Goal: Task Accomplishment & Management: Manage account settings

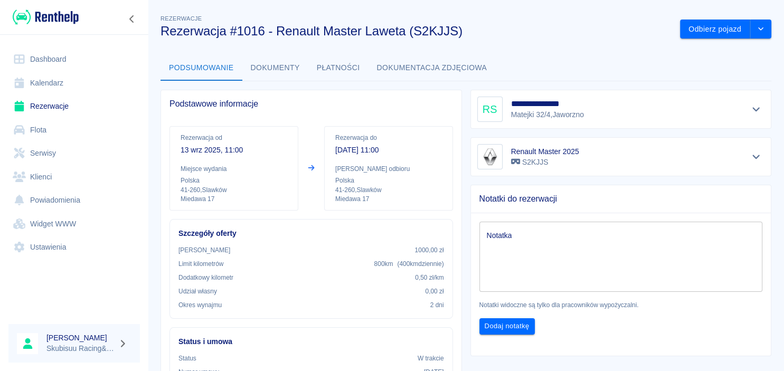
click at [56, 14] on img at bounding box center [46, 16] width 66 height 17
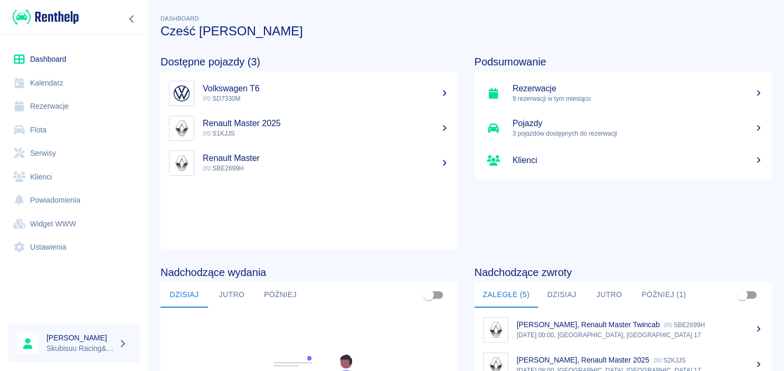
click at [349, 129] on p "S1KJJS" at bounding box center [326, 134] width 246 height 10
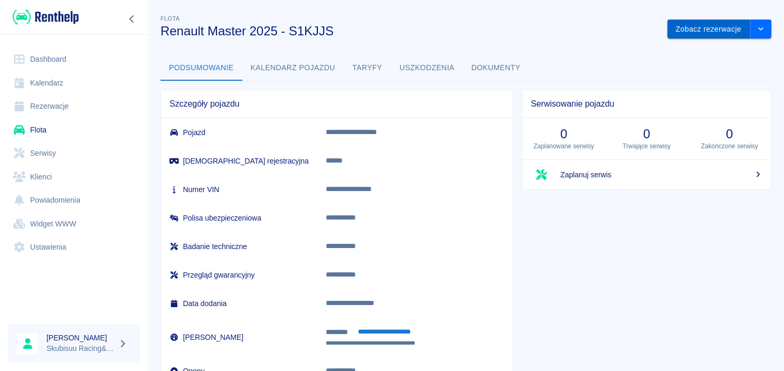
click at [742, 24] on button "Zobacz rezerwacje" at bounding box center [708, 30] width 83 height 20
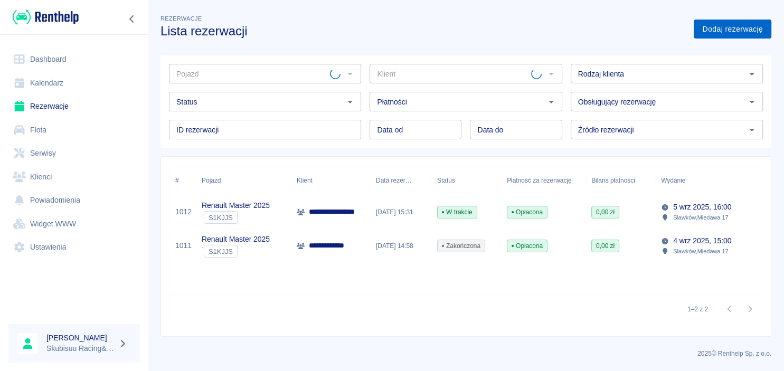
type input "Renault Master 2025 - S1KJJS"
click at [731, 31] on link "Dodaj rezerwację" at bounding box center [733, 30] width 78 height 20
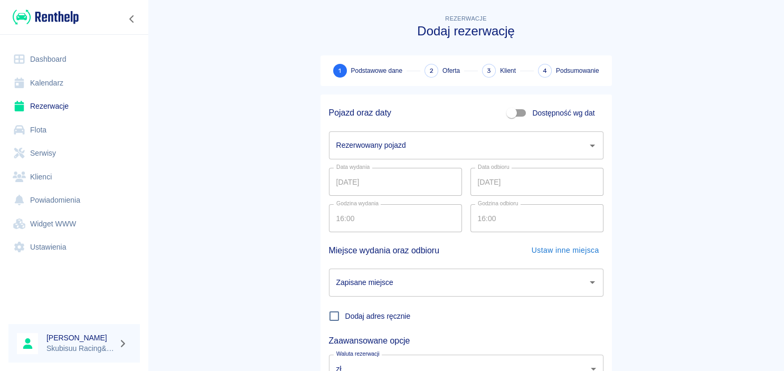
click at [412, 140] on input "Rezerwowany pojazd" at bounding box center [458, 145] width 249 height 18
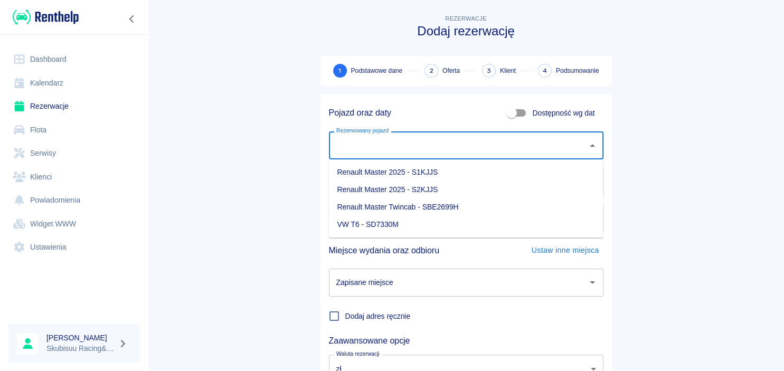
click at [411, 167] on li "Renault Master 2025 - S1KJJS" at bounding box center [465, 172] width 274 height 17
type input "Renault Master 2025 - S1KJJS"
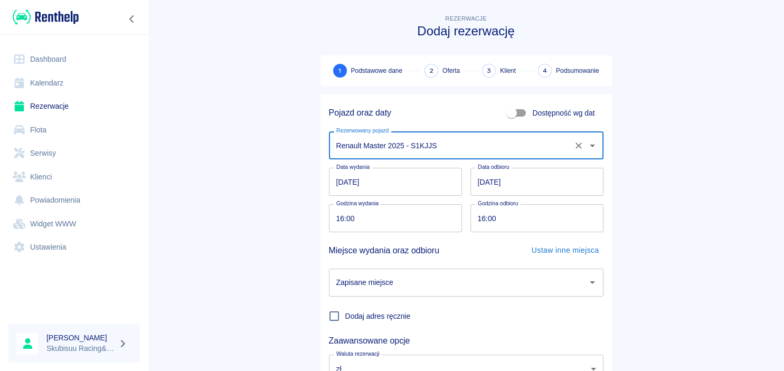
click at [426, 273] on div "Zapisane miejsce" at bounding box center [466, 283] width 274 height 28
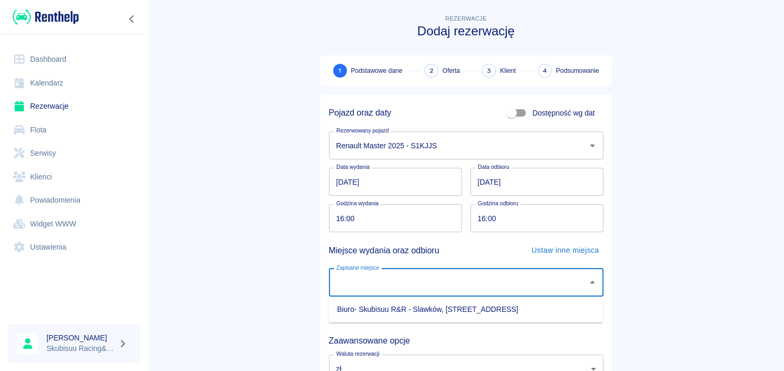
click at [426, 273] on div "Zapisane miejsce" at bounding box center [466, 283] width 274 height 28
click at [419, 286] on input "Zapisane miejsce" at bounding box center [458, 282] width 249 height 18
click at [412, 302] on li "Biuro- Skubisuu R&R - Slawków, [STREET_ADDRESS]" at bounding box center [465, 309] width 274 height 17
type input "Biuro- Skubisuu R&R - Slawków, [STREET_ADDRESS]"
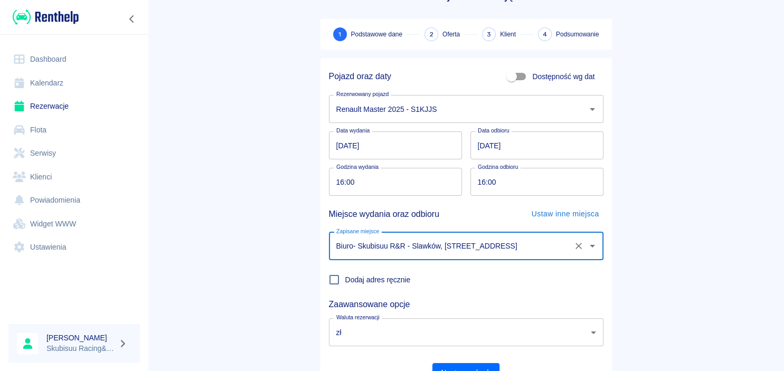
scroll to position [87, 0]
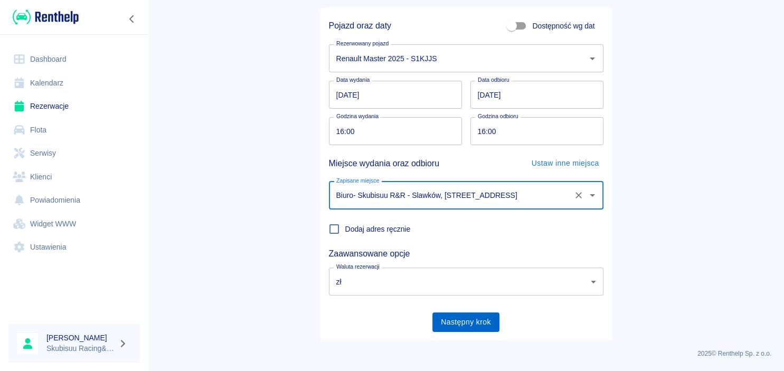
click at [474, 324] on button "Następny krok" at bounding box center [465, 322] width 67 height 20
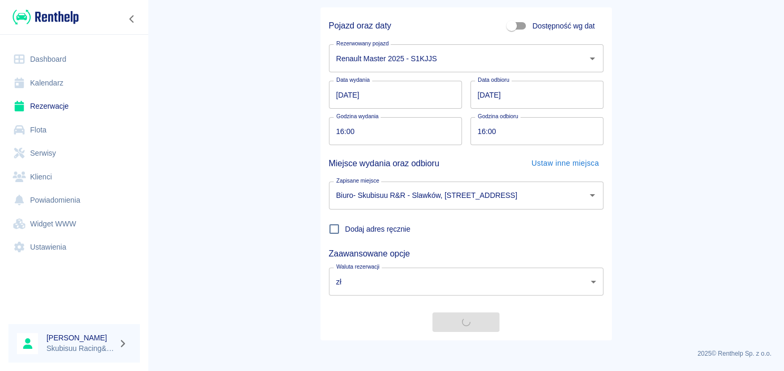
scroll to position [0, 0]
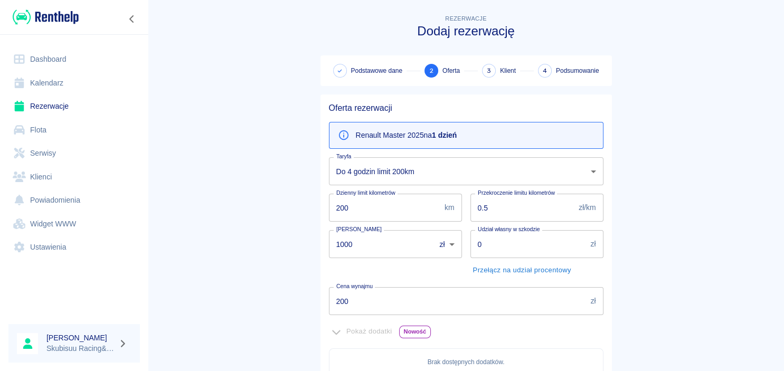
click at [388, 173] on body "Używamy plików Cookies, by zapewnić Ci najlepsze możliwe doświadczenie. Aby dow…" at bounding box center [392, 185] width 784 height 371
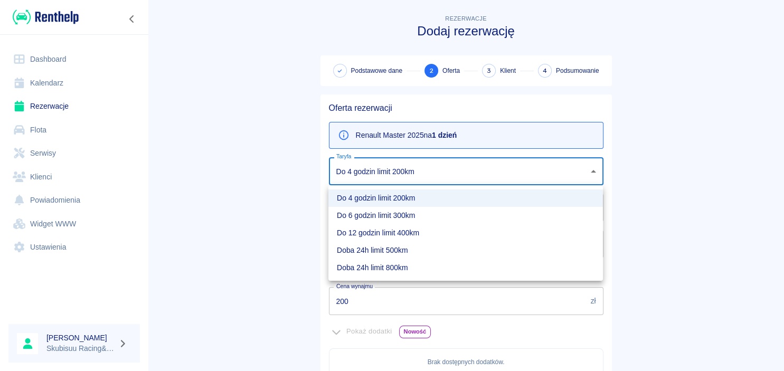
click at [394, 272] on li "Doba 24h limit 800km" at bounding box center [465, 267] width 274 height 17
type input "55cd227e-f8bb-4b6b-80ce-e49436dfa3d5"
type input "800"
type input "400"
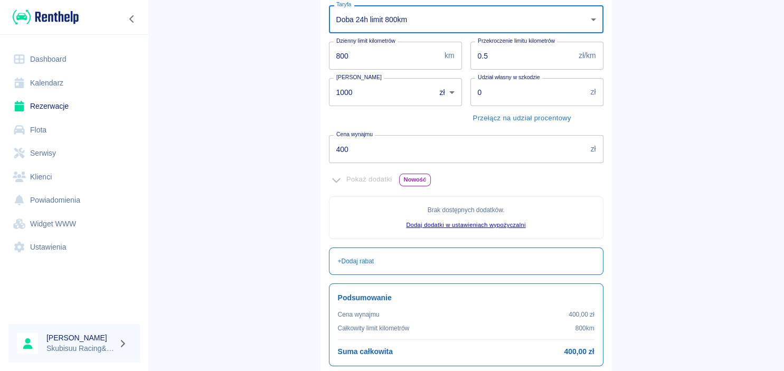
scroll to position [238, 0]
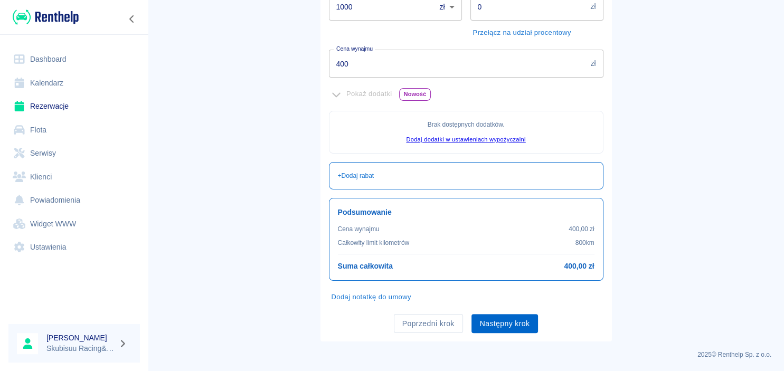
click at [527, 317] on button "Następny krok" at bounding box center [504, 324] width 67 height 20
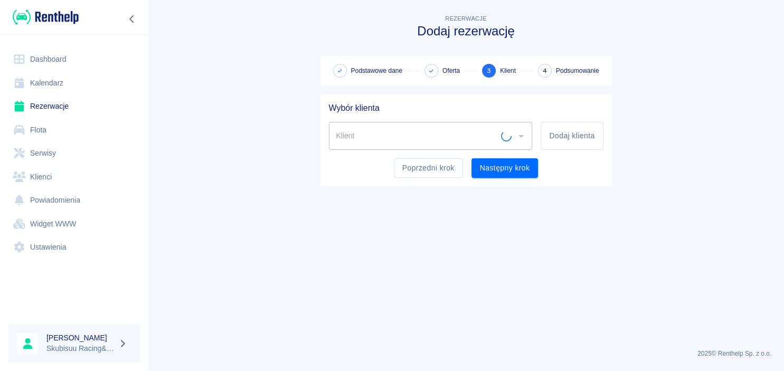
scroll to position [0, 0]
click at [464, 132] on input "Klient" at bounding box center [423, 136] width 178 height 18
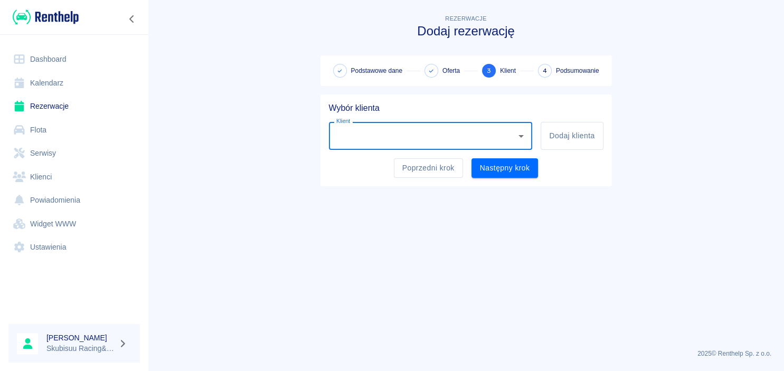
click at [463, 135] on input "Klient" at bounding box center [423, 136] width 178 height 18
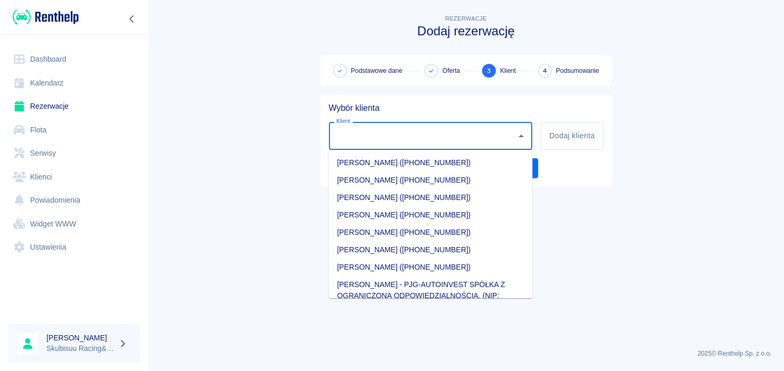
click at [463, 135] on input "Klient" at bounding box center [423, 136] width 178 height 18
click at [412, 197] on li "[PERSON_NAME] ([PHONE_NUMBER])" at bounding box center [430, 197] width 204 height 17
type input "[PERSON_NAME] ([PHONE_NUMBER])"
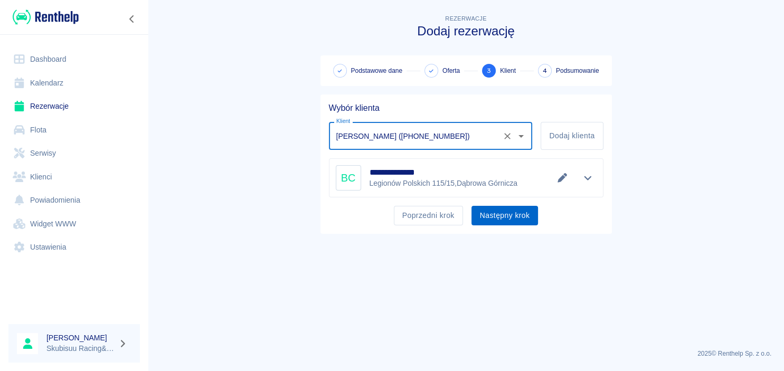
click at [507, 219] on button "Następny krok" at bounding box center [504, 216] width 67 height 20
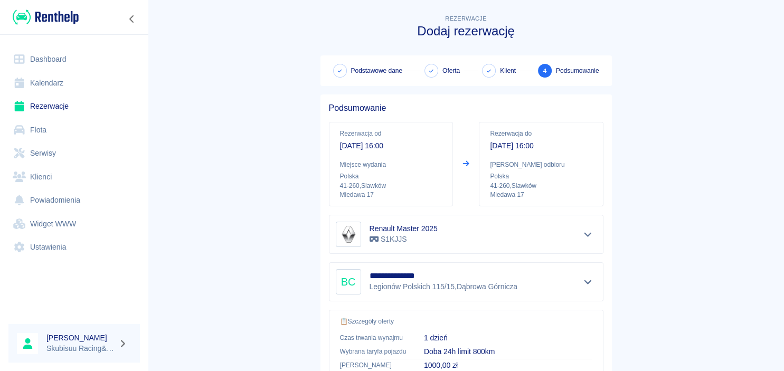
scroll to position [197, 0]
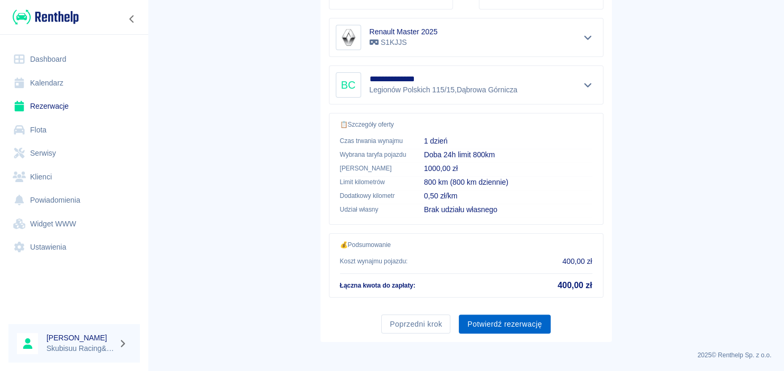
click at [520, 331] on button "Potwierdź rezerwację" at bounding box center [504, 325] width 91 height 20
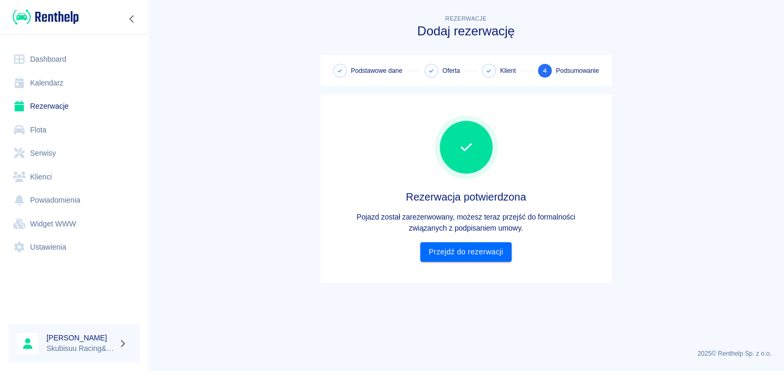
click at [492, 240] on div "Rezerwacja potwierdzona Pojazd został zarezerwowany, możesz teraz przejść do fo…" at bounding box center [466, 189] width 274 height 146
click at [494, 251] on link "Przejdź do rezerwacji" at bounding box center [465, 252] width 91 height 20
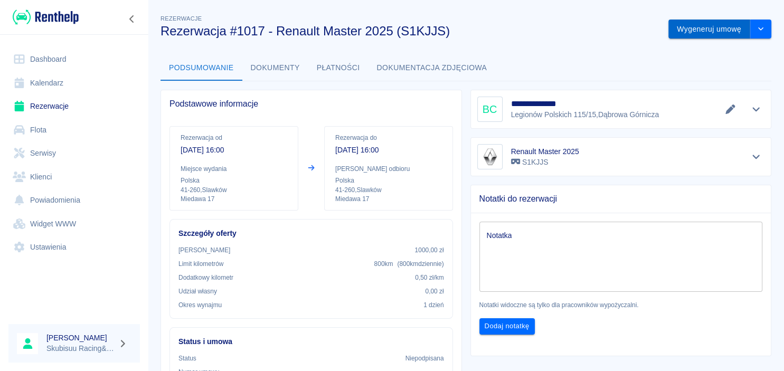
click at [724, 35] on button "Wygeneruj umowę" at bounding box center [709, 30] width 82 height 20
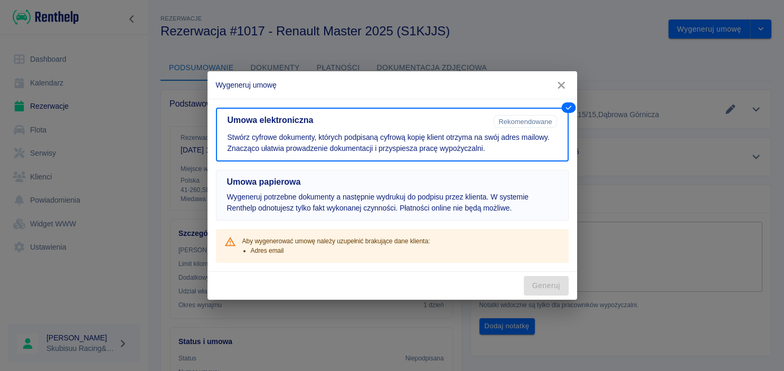
click at [441, 181] on h5 "Umowa papierowa" at bounding box center [392, 182] width 330 height 11
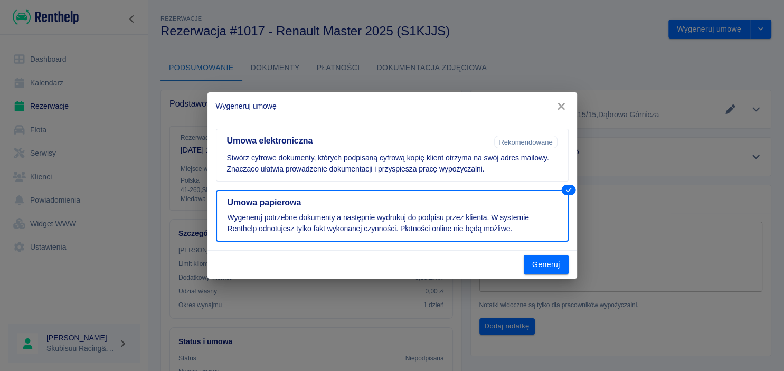
click at [550, 250] on div "Umowa elektroniczna Rekomendowane Stwórz cyfrowe dokumenty, których podpisaną c…" at bounding box center [391, 185] width 369 height 131
click at [549, 266] on button "Generuj" at bounding box center [546, 265] width 45 height 20
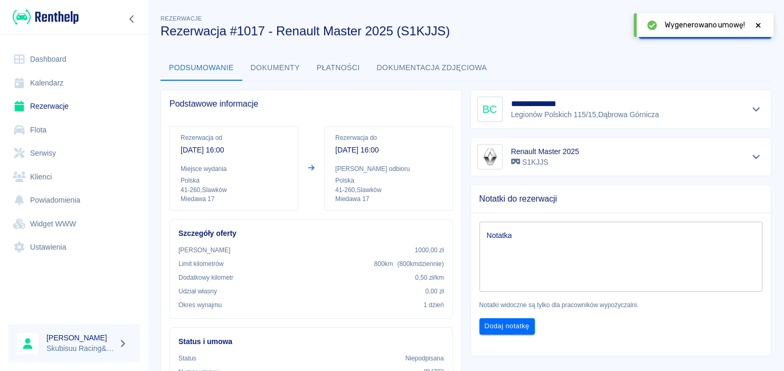
click at [297, 63] on button "Dokumenty" at bounding box center [275, 67] width 66 height 25
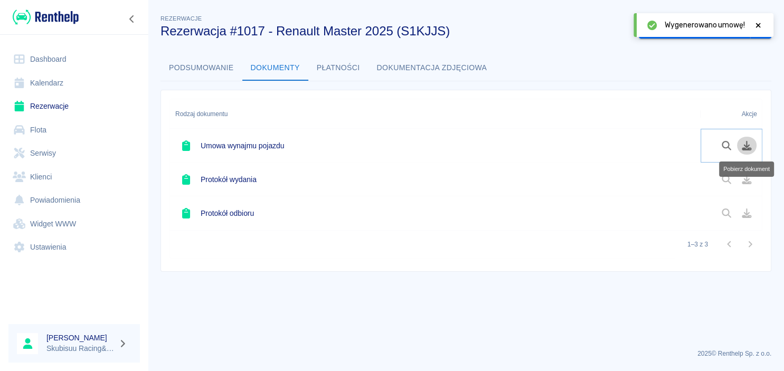
click at [745, 138] on button "Pobierz dokument" at bounding box center [746, 146] width 21 height 18
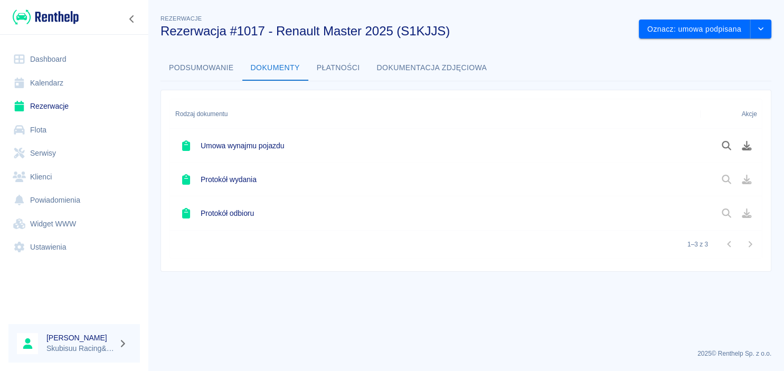
click at [706, 39] on div "Rezerwacje Rezerwacja #1017 - Renault Master 2025 (S1KJJS) Oznacz: umowa podpis…" at bounding box center [466, 138] width 636 height 268
click at [706, 32] on button "Oznacz: umowa podpisana" at bounding box center [694, 30] width 111 height 20
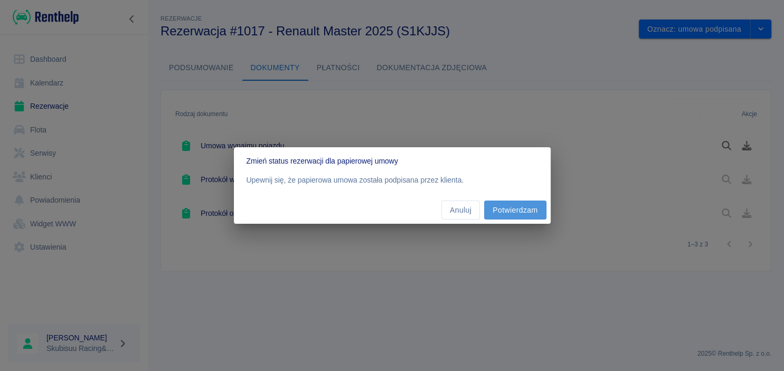
click at [508, 212] on button "Potwierdzam" at bounding box center [515, 211] width 62 height 20
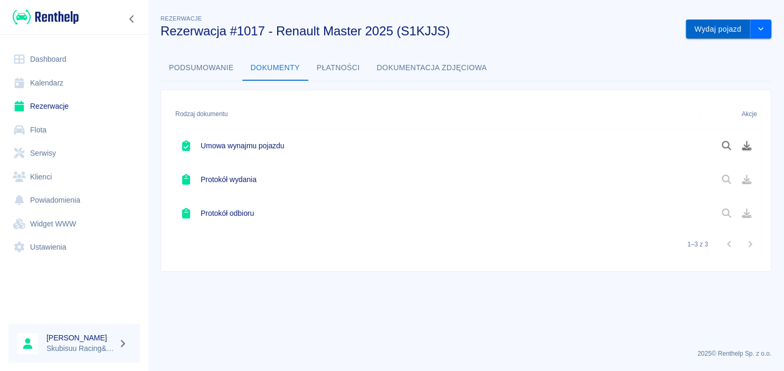
click at [726, 31] on button "Wydaj pojazd" at bounding box center [718, 30] width 64 height 20
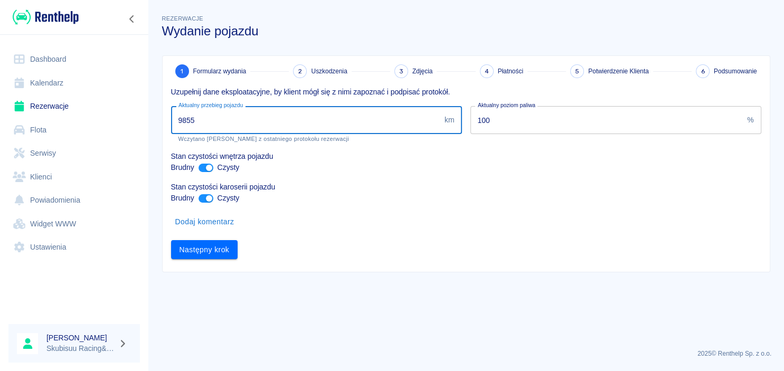
drag, startPoint x: 200, startPoint y: 127, endPoint x: 10, endPoint y: 117, distance: 189.8
click at [171, 119] on input "9855" at bounding box center [305, 120] width 269 height 28
type input "10184"
click at [222, 248] on button "Następny krok" at bounding box center [204, 250] width 67 height 20
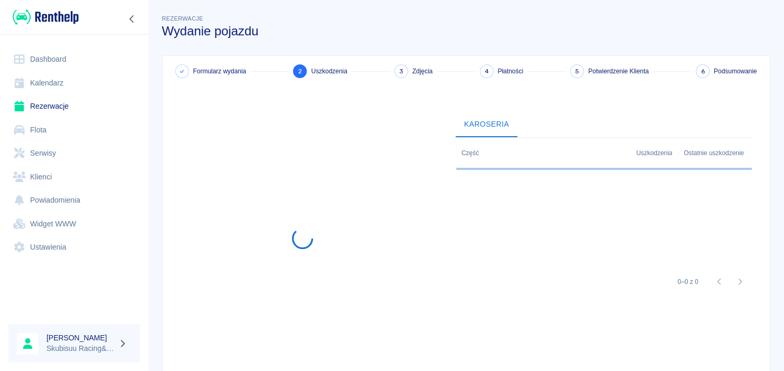
scroll to position [82, 0]
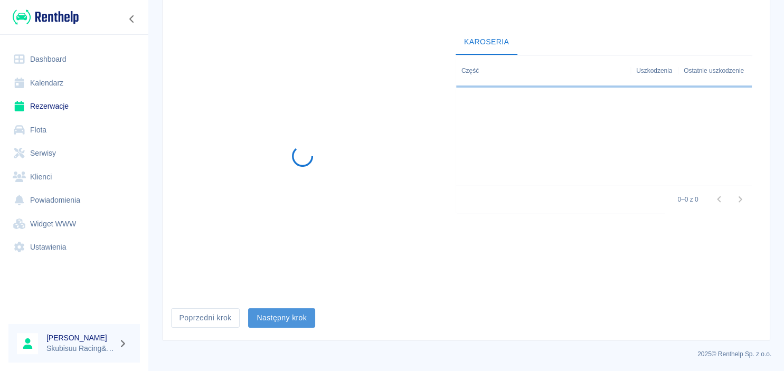
click at [297, 324] on button "Następny krok" at bounding box center [281, 318] width 67 height 20
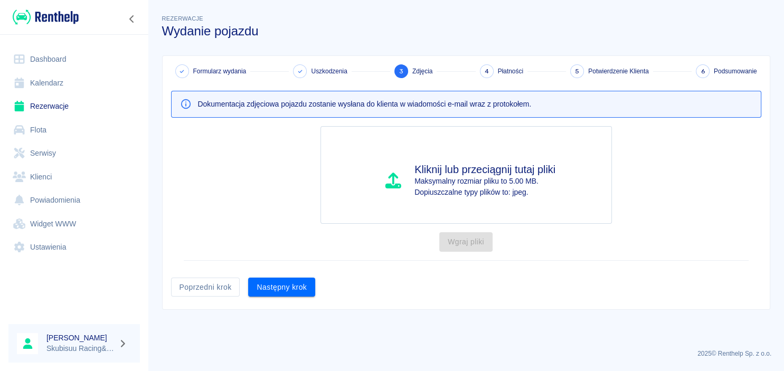
click at [302, 300] on div "Formularz wydania Uszkodzenia 3 Zdjęcia 4 Płatności 5 Potwierdzenie Klienta 6 P…" at bounding box center [466, 182] width 607 height 253
click at [304, 292] on button "Następny krok" at bounding box center [281, 288] width 67 height 20
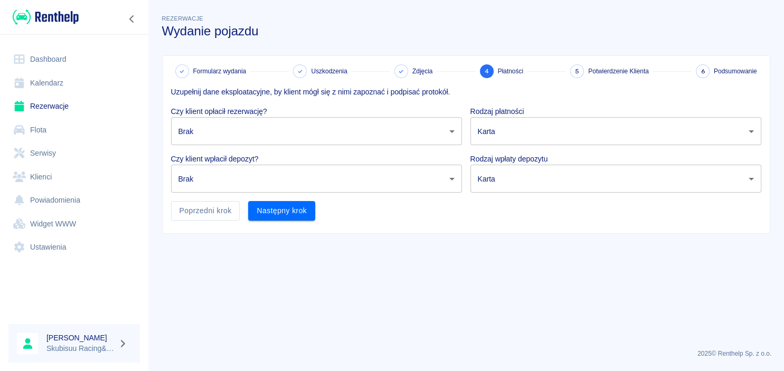
click at [282, 131] on body "Używamy plików Cookies, by zapewnić Ci najlepsze możliwe doświadczenie. Aby dow…" at bounding box center [392, 185] width 784 height 371
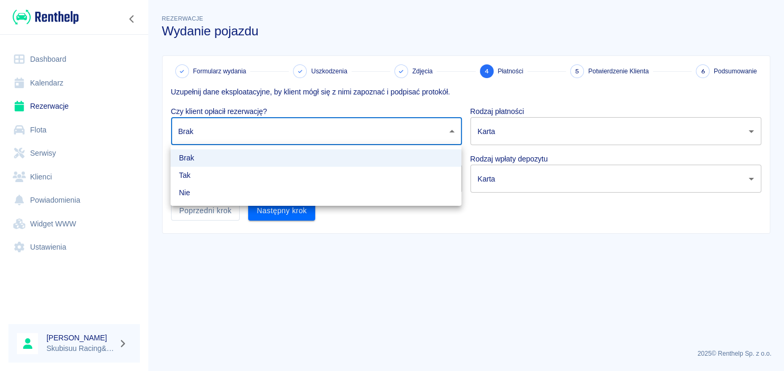
click at [258, 183] on li "Tak" at bounding box center [315, 175] width 291 height 17
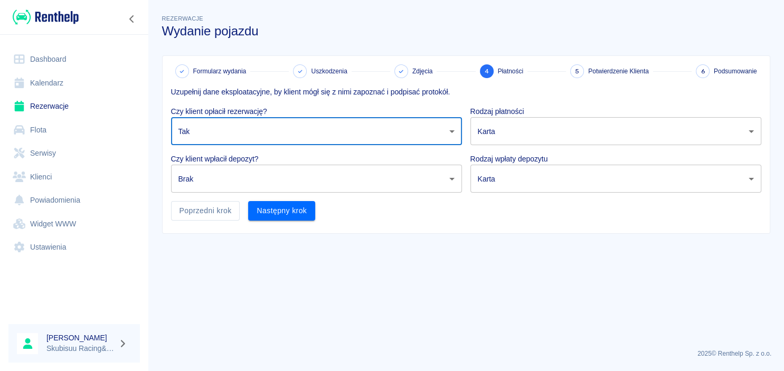
type input "true"
click at [489, 112] on p "Rodzaj płatności" at bounding box center [615, 111] width 291 height 11
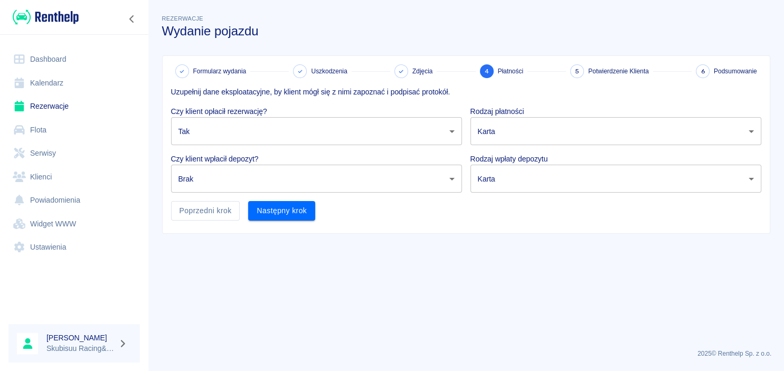
click at [507, 120] on body "Używamy plików Cookies, by zapewnić Ci najlepsze możliwe doświadczenie. Aby dow…" at bounding box center [392, 185] width 784 height 371
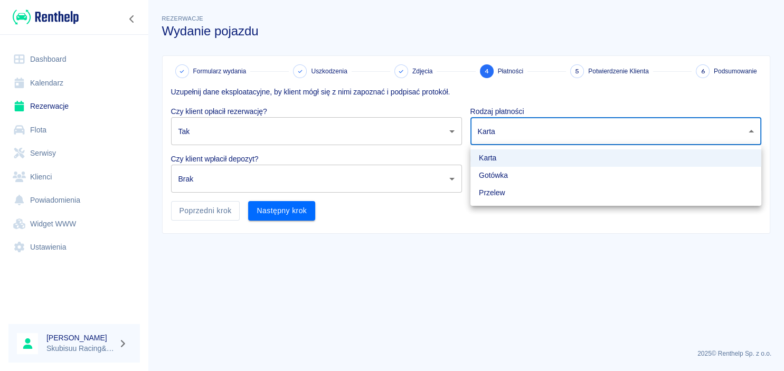
click at [505, 135] on div at bounding box center [392, 185] width 784 height 371
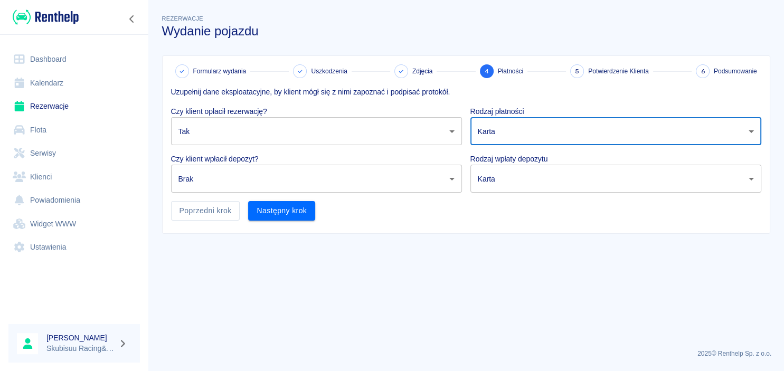
click at [497, 136] on body "Używamy plików Cookies, by zapewnić Ci najlepsze możliwe doświadczenie. Aby dow…" at bounding box center [392, 185] width 784 height 371
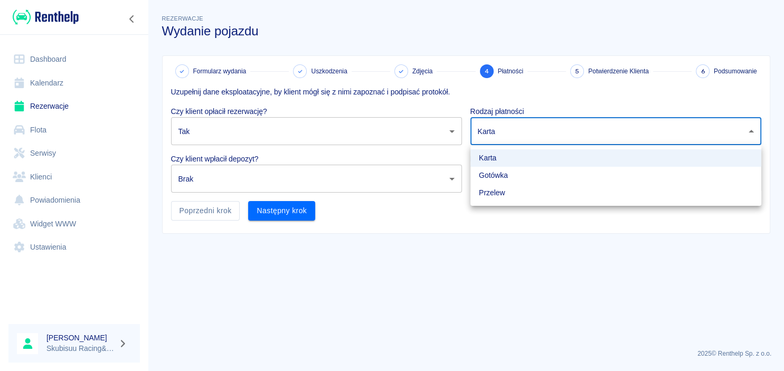
click at [496, 178] on li "Gotówka" at bounding box center [615, 175] width 291 height 17
type input "cash"
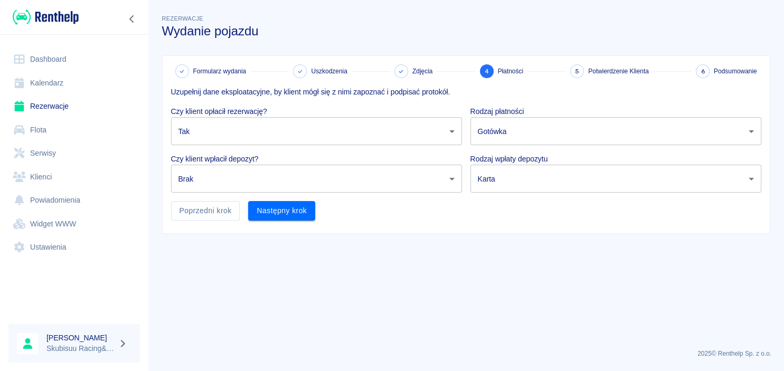
click at [497, 187] on body "Używamy plików Cookies, by zapewnić Ci najlepsze możliwe doświadczenie. Aby dow…" at bounding box center [392, 185] width 784 height 371
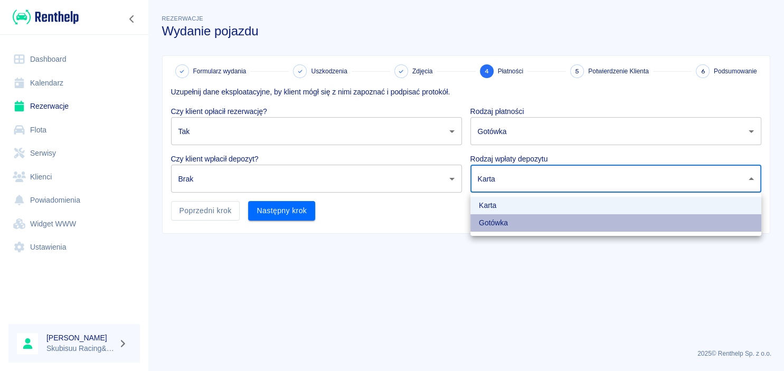
click at [496, 222] on li "Gotówka" at bounding box center [615, 222] width 291 height 17
type input "cash"
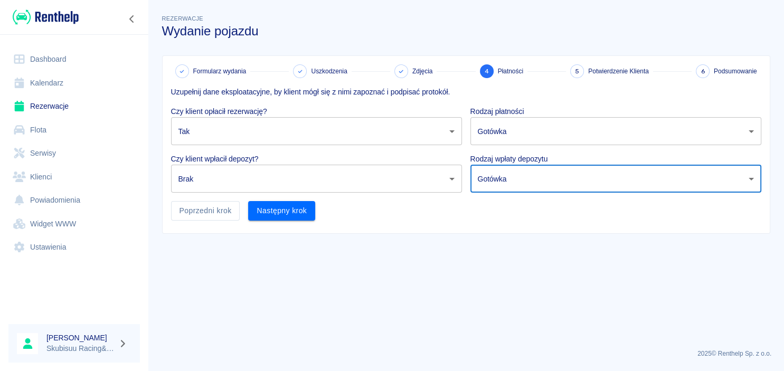
click at [394, 183] on body "Używamy plików Cookies, by zapewnić Ci najlepsze możliwe doświadczenie. Aby dow…" at bounding box center [392, 185] width 784 height 371
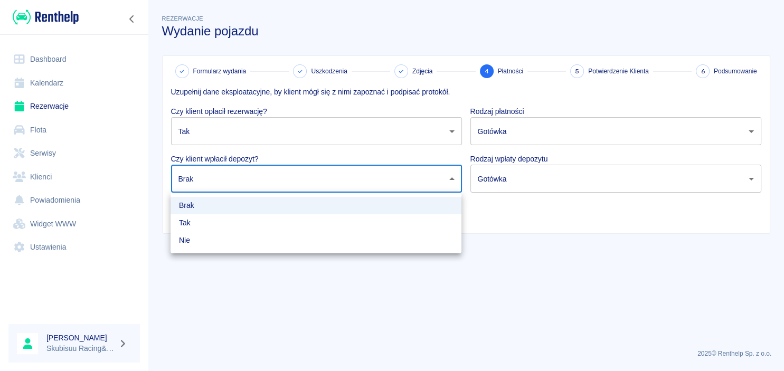
click at [374, 224] on li "Tak" at bounding box center [315, 222] width 291 height 17
type input "true"
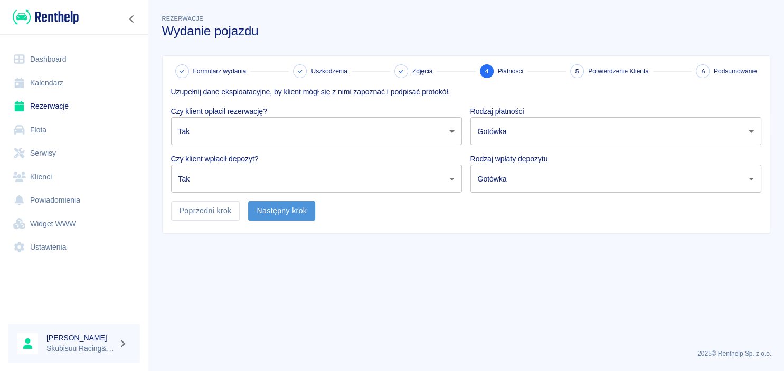
click at [309, 216] on button "Następny krok" at bounding box center [281, 211] width 67 height 20
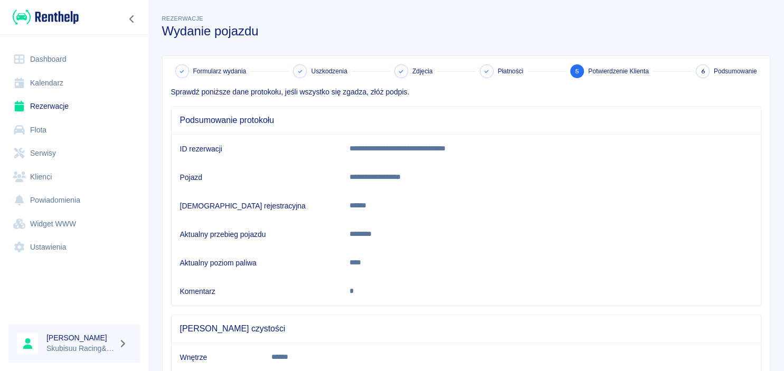
scroll to position [99, 0]
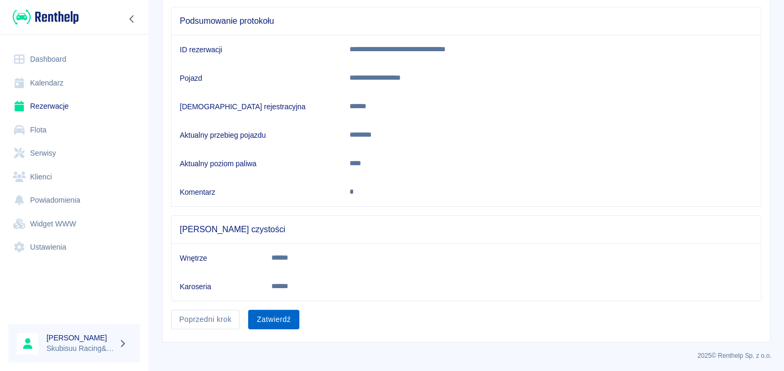
click at [268, 325] on button "Zatwierdź" at bounding box center [273, 320] width 51 height 20
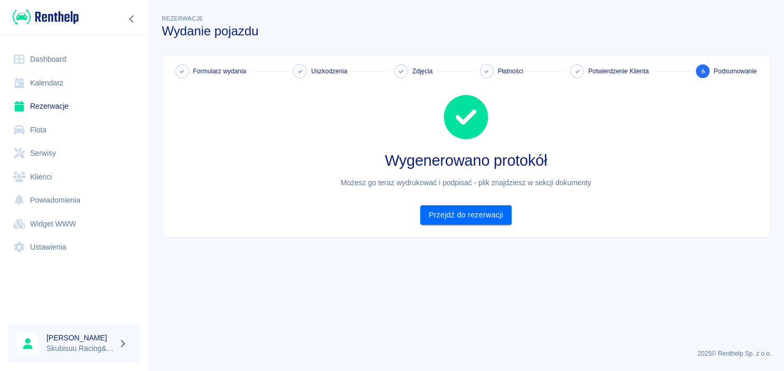
scroll to position [0, 0]
click at [477, 215] on link "Przejdź do rezerwacji" at bounding box center [465, 215] width 91 height 20
